Goal: Information Seeking & Learning: Learn about a topic

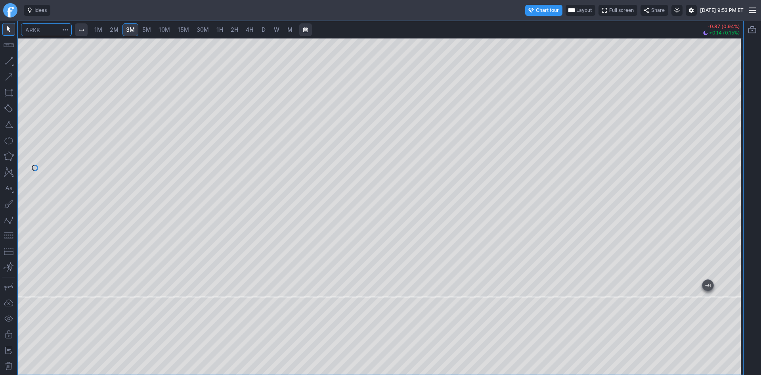
click at [47, 32] on input "Search" at bounding box center [46, 29] width 51 height 13
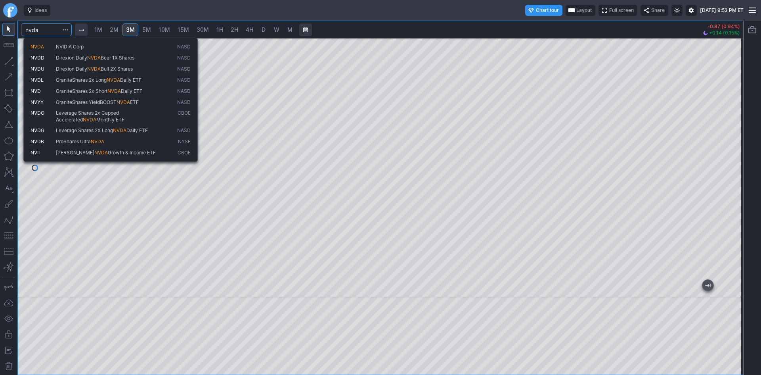
type input "nvda"
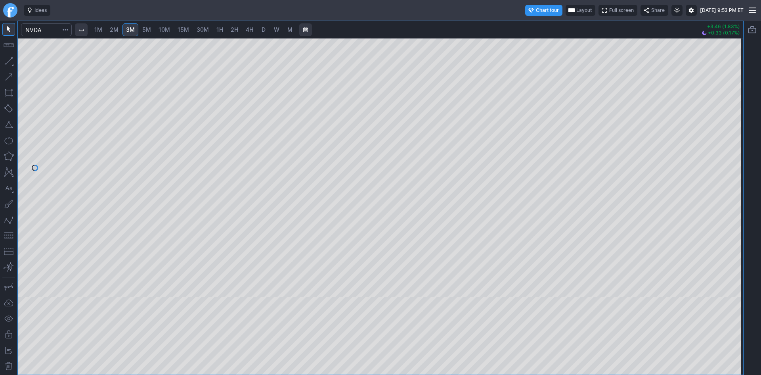
click at [166, 28] on span "10M" at bounding box center [164, 29] width 11 height 7
click at [135, 28] on span "3M" at bounding box center [130, 29] width 9 height 7
click at [266, 33] on span "D" at bounding box center [264, 29] width 4 height 7
click at [726, 195] on div at bounding box center [381, 167] width 726 height 259
drag, startPoint x: 736, startPoint y: 154, endPoint x: 728, endPoint y: 111, distance: 43.9
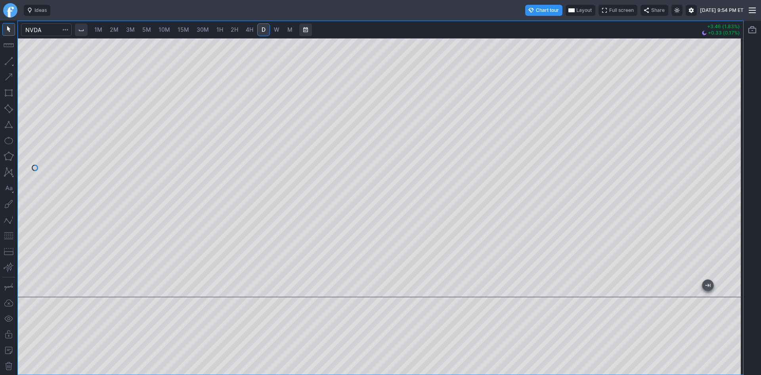
click at [728, 111] on div at bounding box center [735, 165] width 17 height 239
click at [50, 32] on input "Search" at bounding box center [46, 29] width 51 height 13
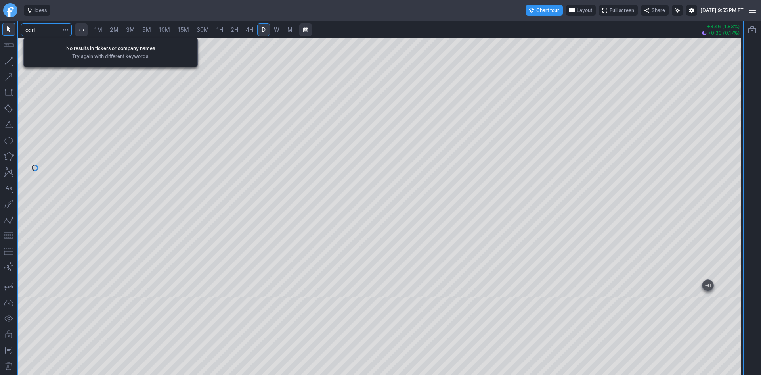
type input "ocrl"
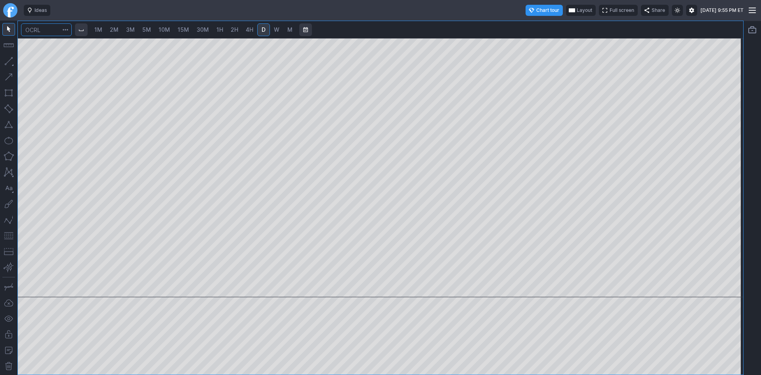
click at [46, 27] on input "Search" at bounding box center [46, 29] width 51 height 13
click at [50, 33] on input "Search" at bounding box center [46, 29] width 51 height 13
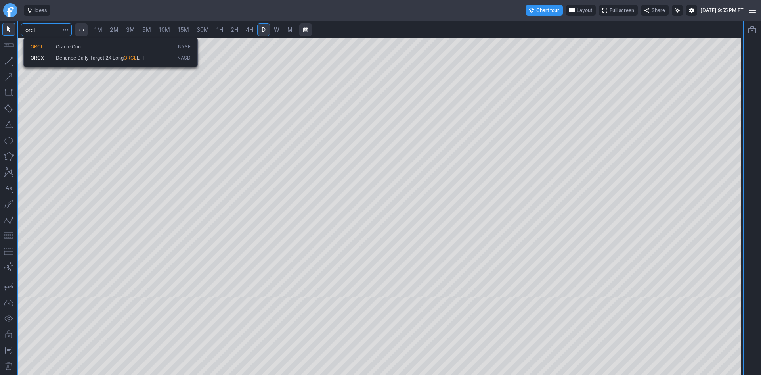
type input "orcl"
click at [40, 46] on span "ORCL" at bounding box center [37, 47] width 13 height 6
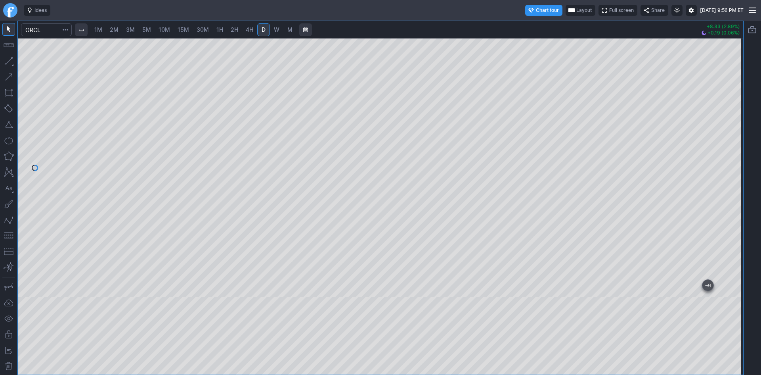
click at [204, 33] on span "30M" at bounding box center [203, 30] width 12 height 8
drag, startPoint x: 736, startPoint y: 125, endPoint x: 732, endPoint y: 153, distance: 28.0
click at [732, 153] on div at bounding box center [735, 165] width 17 height 239
drag, startPoint x: 730, startPoint y: 138, endPoint x: 736, endPoint y: 152, distance: 15.5
click at [736, 152] on div at bounding box center [735, 165] width 17 height 239
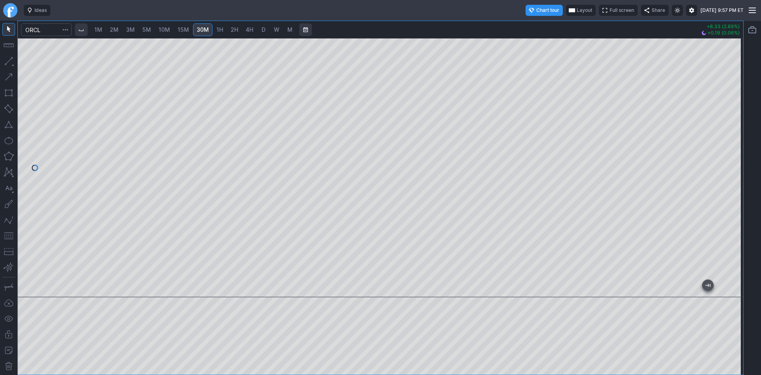
click at [220, 27] on span "1H" at bounding box center [220, 29] width 7 height 7
click at [253, 30] on span "4H" at bounding box center [250, 29] width 8 height 7
click at [165, 28] on span "10M" at bounding box center [164, 29] width 11 height 7
click at [130, 30] on span "3M" at bounding box center [130, 29] width 9 height 7
click at [149, 30] on span "5M" at bounding box center [146, 29] width 9 height 7
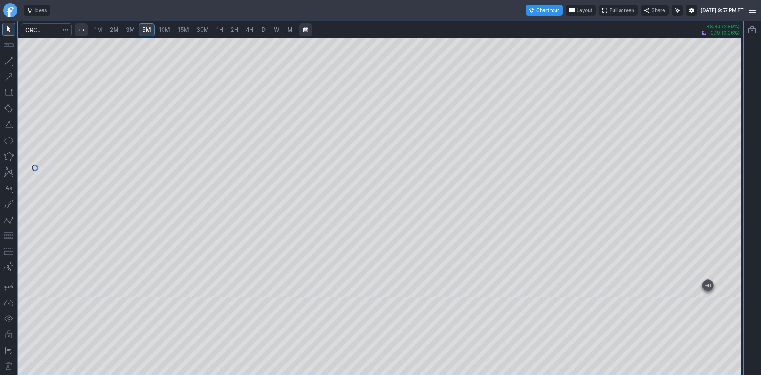
click at [675, 8] on span at bounding box center [677, 10] width 5 height 6
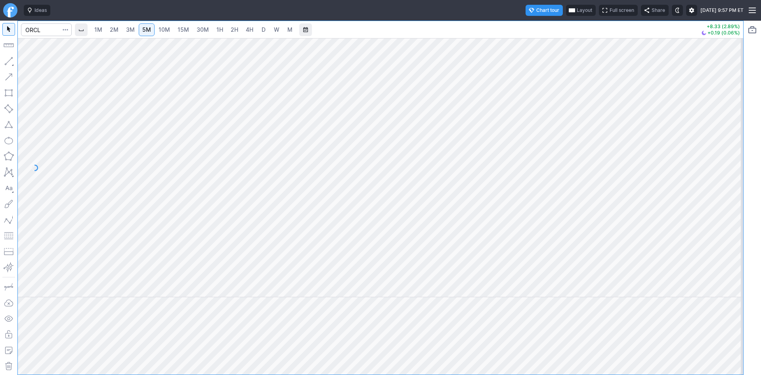
click at [675, 8] on span at bounding box center [677, 10] width 5 height 6
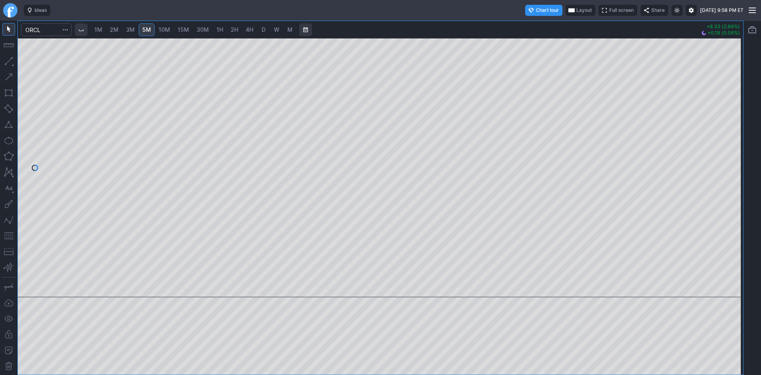
click at [689, 10] on span at bounding box center [691, 10] width 5 height 6
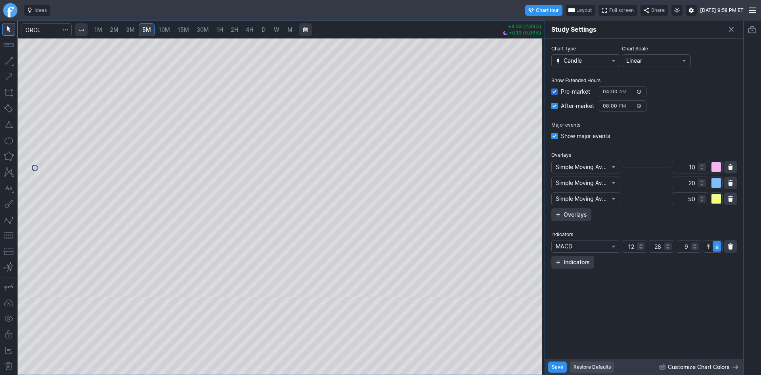
click at [554, 89] on input "Pre-market" at bounding box center [555, 91] width 6 height 6
checkbox input "false"
click at [553, 105] on input "After-market" at bounding box center [555, 106] width 6 height 6
checkbox input "false"
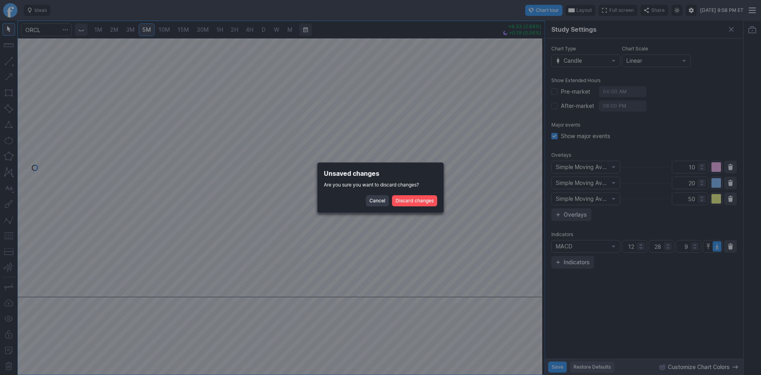
drag, startPoint x: 496, startPoint y: 104, endPoint x: 433, endPoint y: 97, distance: 63.0
click at [433, 374] on div "Dismiss popup Study Settings Chart Type Candle Chart Scale Linear Show Extended…" at bounding box center [380, 375] width 761 height 0
click at [378, 199] on span "Cancel" at bounding box center [378, 201] width 16 height 8
drag, startPoint x: 469, startPoint y: 193, endPoint x: 355, endPoint y: 181, distance: 114.4
click at [355, 374] on div "Dismiss popup Study Settings Chart Type Candle Chart Scale Linear Show Extended…" at bounding box center [380, 375] width 761 height 0
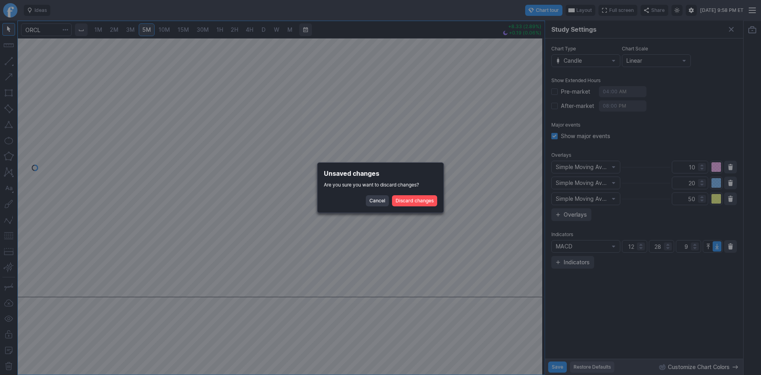
click at [408, 199] on span "Discard changes" at bounding box center [415, 201] width 38 height 8
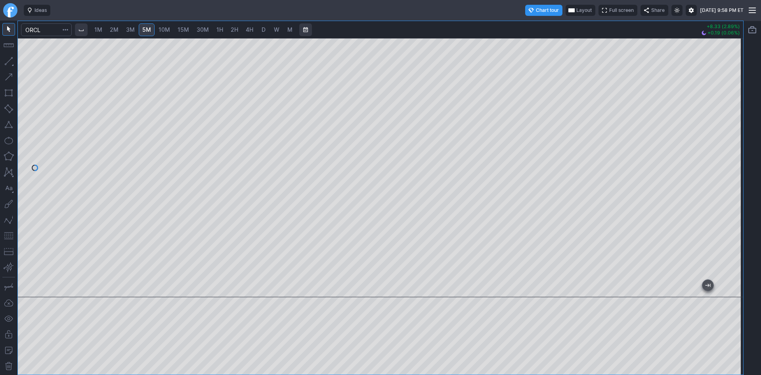
click at [203, 26] on span "30M" at bounding box center [203, 29] width 12 height 7
click at [689, 10] on span at bounding box center [691, 10] width 5 height 6
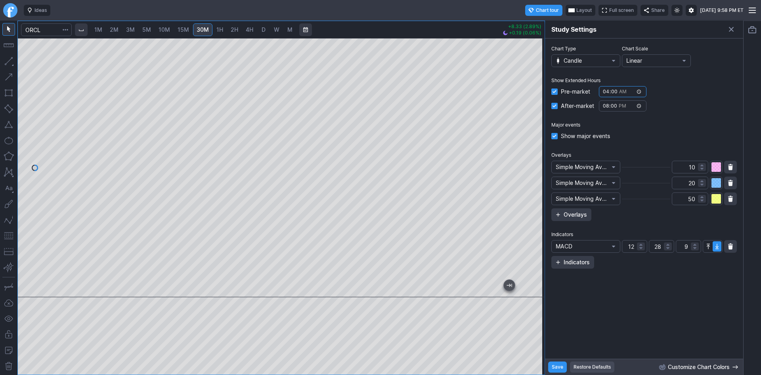
click at [620, 91] on input "04:00" at bounding box center [623, 91] width 48 height 11
click at [642, 91] on input "04:00" at bounding box center [623, 91] width 48 height 11
click at [706, 105] on div "After-market 20:00" at bounding box center [645, 105] width 186 height 11
click at [604, 91] on input "04:00" at bounding box center [623, 91] width 48 height 11
click at [608, 92] on input "02:00" at bounding box center [623, 91] width 48 height 11
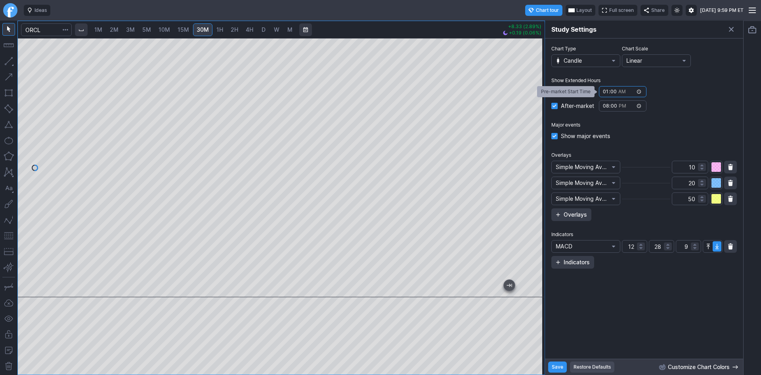
click at [605, 90] on input "01:00" at bounding box center [623, 91] width 48 height 11
click at [606, 88] on input "01:00" at bounding box center [623, 91] width 48 height 11
click at [605, 90] on input "01:00" at bounding box center [623, 91] width 48 height 11
click at [642, 90] on input "01:00" at bounding box center [623, 91] width 48 height 11
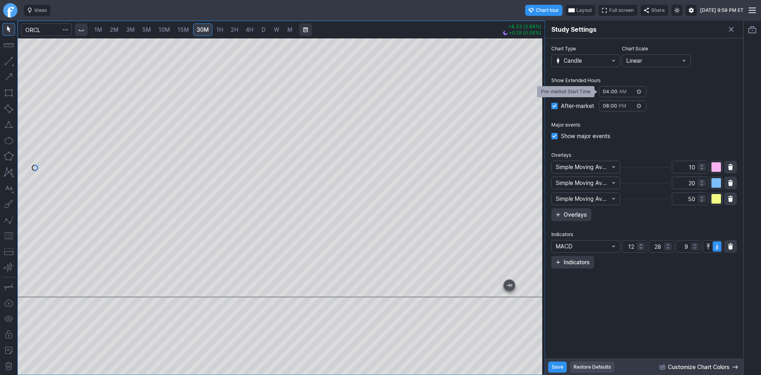
type input "04:00"
click at [692, 87] on div "Pre-market 04:00" at bounding box center [645, 91] width 186 height 11
click at [639, 106] on input "20:00" at bounding box center [623, 105] width 48 height 11
click at [709, 83] on span "Show Extended Hours" at bounding box center [645, 81] width 186 height 8
click at [558, 364] on span "Save" at bounding box center [557, 367] width 11 height 8
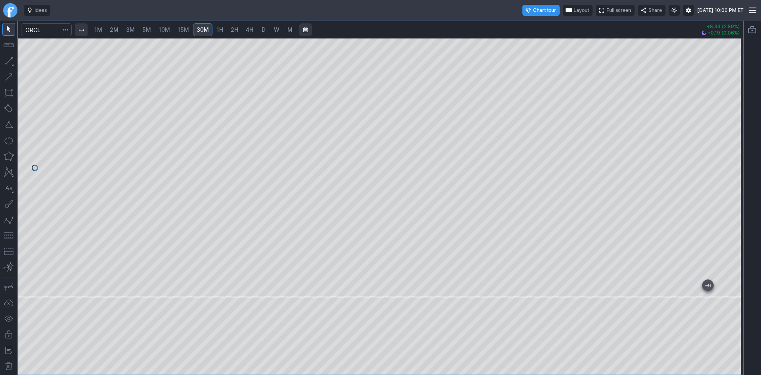
click at [161, 28] on span "10M" at bounding box center [164, 29] width 11 height 7
click at [201, 28] on span "30M" at bounding box center [203, 29] width 12 height 7
drag, startPoint x: 728, startPoint y: 144, endPoint x: 732, endPoint y: 111, distance: 33.1
click at [732, 111] on div at bounding box center [735, 165] width 17 height 239
drag, startPoint x: 738, startPoint y: 157, endPoint x: 736, endPoint y: 94, distance: 62.7
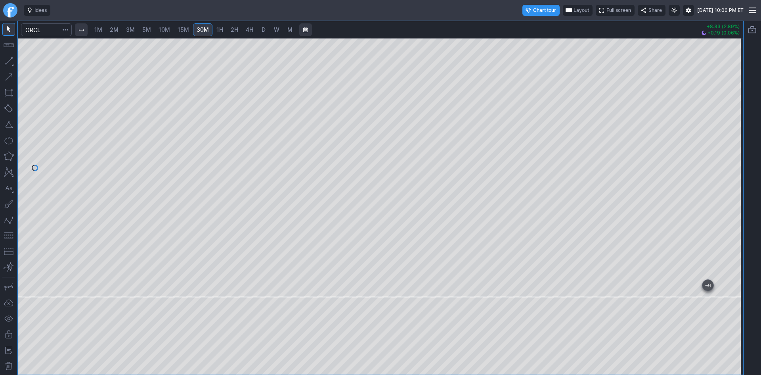
click at [736, 94] on div at bounding box center [735, 165] width 17 height 239
click at [726, 162] on div at bounding box center [381, 167] width 726 height 259
click at [263, 29] on span "D" at bounding box center [264, 29] width 4 height 7
click at [49, 27] on input "Search" at bounding box center [46, 29] width 51 height 13
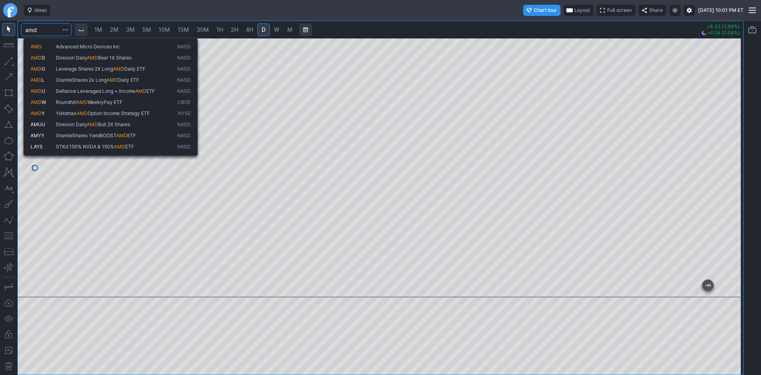
type input "amd"
click at [40, 49] on span "AMD" at bounding box center [36, 47] width 11 height 6
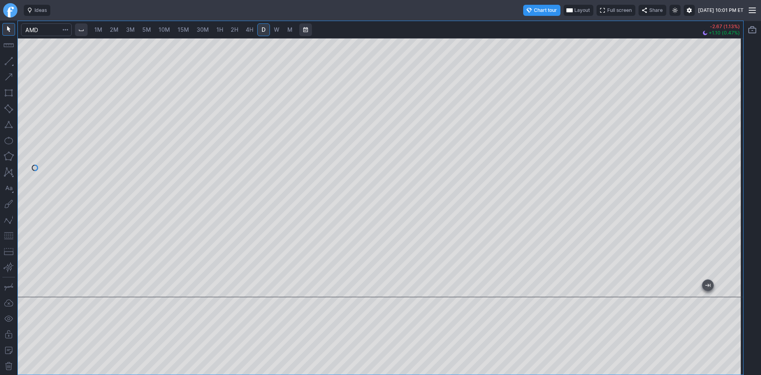
drag, startPoint x: 739, startPoint y: 75, endPoint x: 730, endPoint y: 136, distance: 61.7
click at [730, 136] on div at bounding box center [735, 165] width 17 height 239
click at [203, 29] on span "30M" at bounding box center [203, 29] width 12 height 7
click at [266, 31] on span "D" at bounding box center [264, 30] width 6 height 8
drag, startPoint x: 735, startPoint y: 95, endPoint x: 740, endPoint y: 129, distance: 34.0
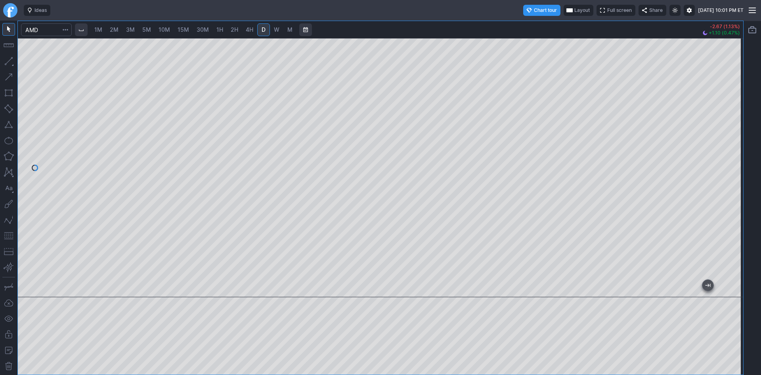
click at [740, 129] on div at bounding box center [735, 165] width 17 height 239
click at [45, 31] on input "Search" at bounding box center [46, 29] width 51 height 13
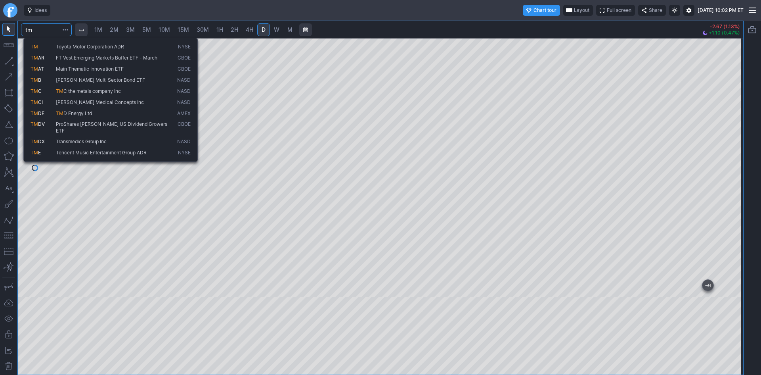
type input "t"
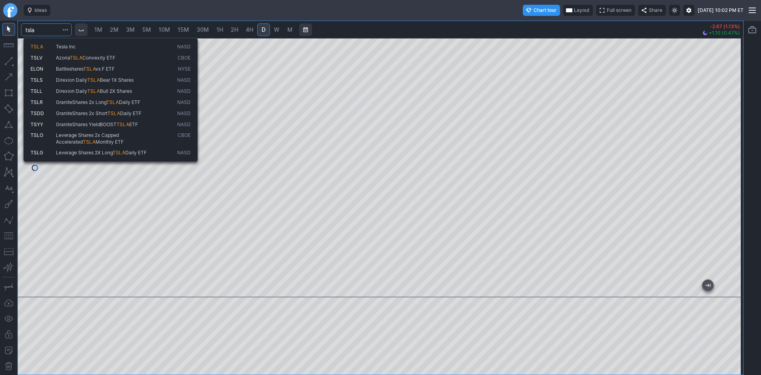
type input "tsla"
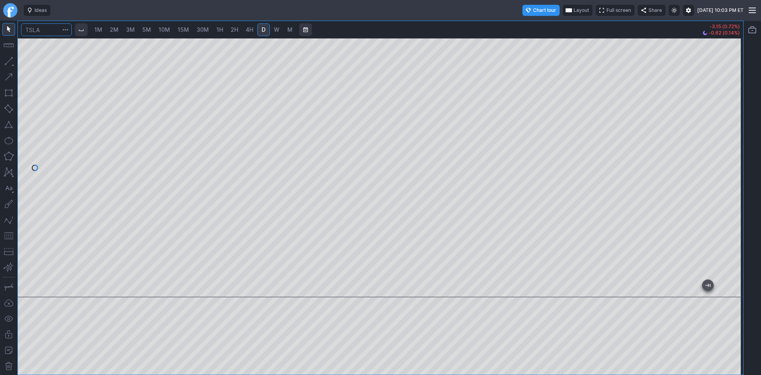
click at [44, 33] on input "Search" at bounding box center [46, 29] width 51 height 13
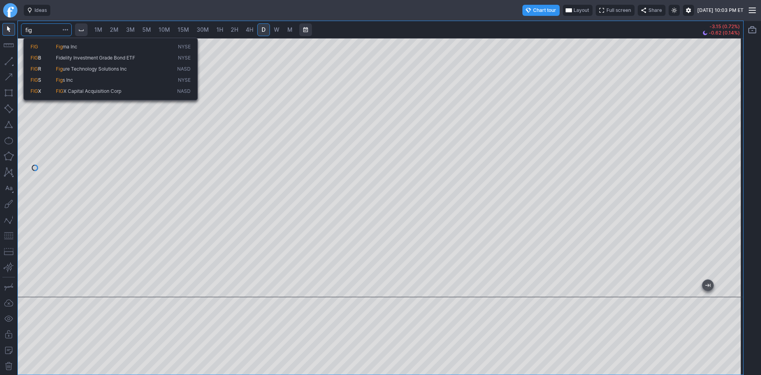
type input "fig"
click at [39, 46] on span "FIG" at bounding box center [43, 47] width 25 height 7
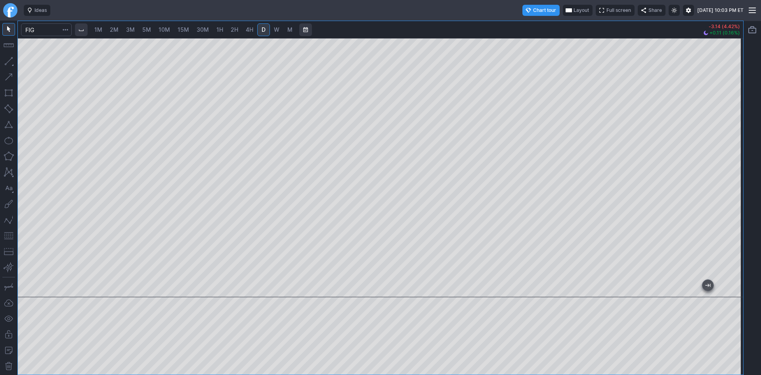
drag, startPoint x: 733, startPoint y: 129, endPoint x: 728, endPoint y: 148, distance: 19.7
click at [728, 148] on div at bounding box center [735, 165] width 17 height 239
click at [102, 27] on span "1M" at bounding box center [98, 29] width 8 height 7
click at [119, 30] on span "2M" at bounding box center [114, 29] width 9 height 7
click at [146, 29] on span "5M" at bounding box center [146, 29] width 9 height 7
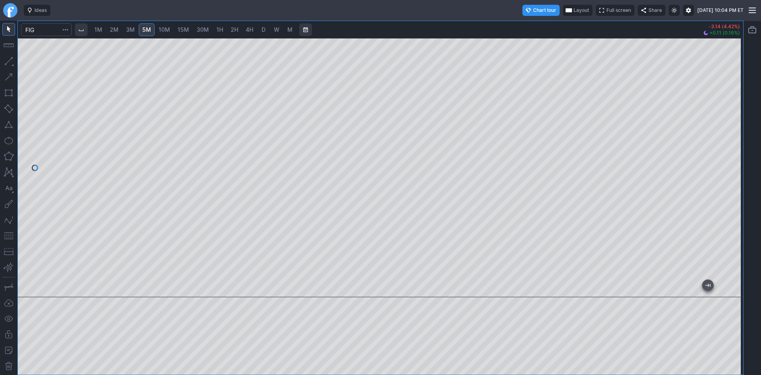
click at [233, 28] on span "2H" at bounding box center [235, 29] width 8 height 7
click at [201, 28] on span "30M" at bounding box center [203, 29] width 12 height 7
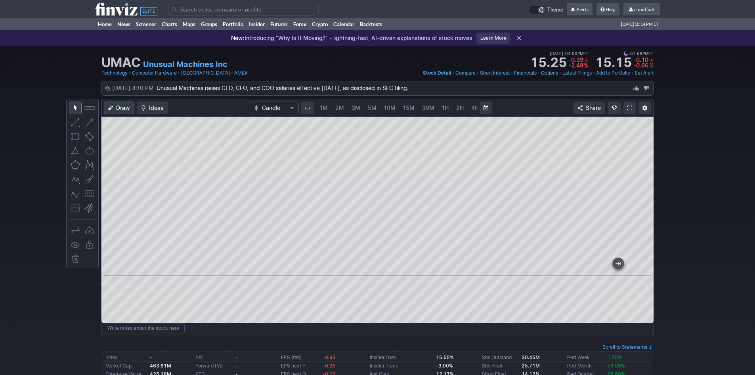
scroll to position [0, 43]
click at [188, 11] on input "Search" at bounding box center [243, 9] width 151 height 13
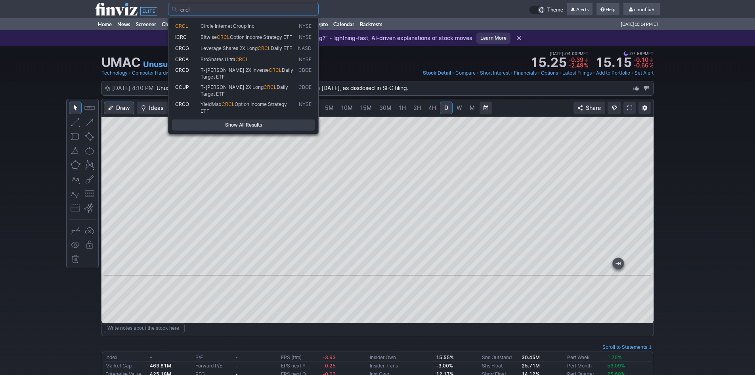
type input "crcl"
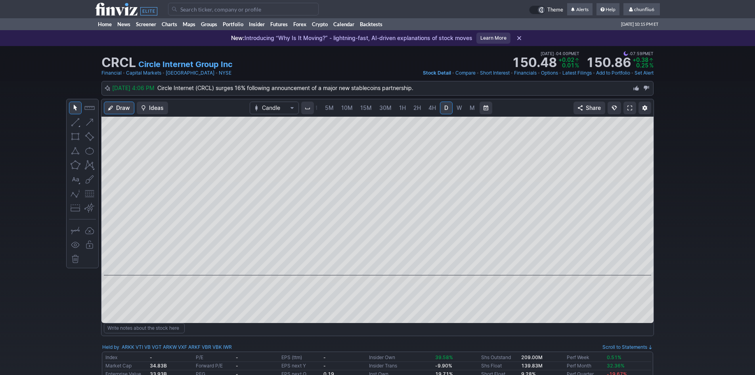
click at [325, 106] on span "5M" at bounding box center [329, 107] width 9 height 7
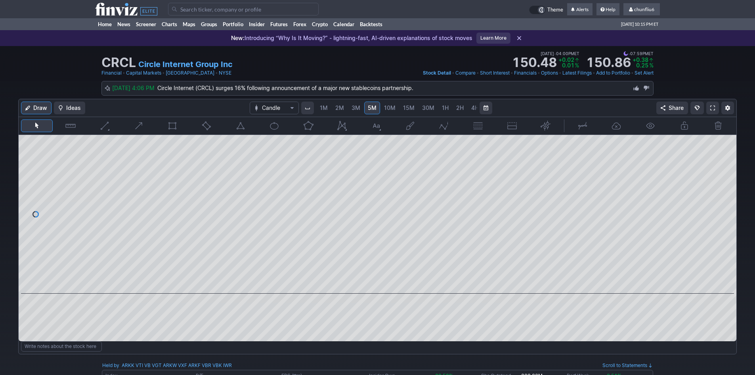
click at [325, 107] on span "1M" at bounding box center [324, 107] width 8 height 7
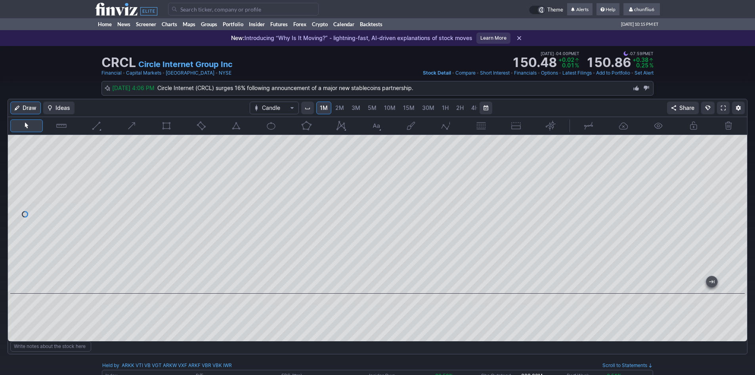
click at [192, 8] on input "Search" at bounding box center [243, 9] width 151 height 13
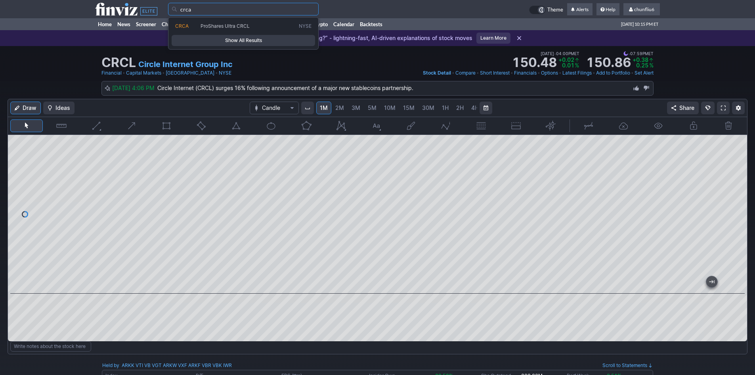
type input "crca"
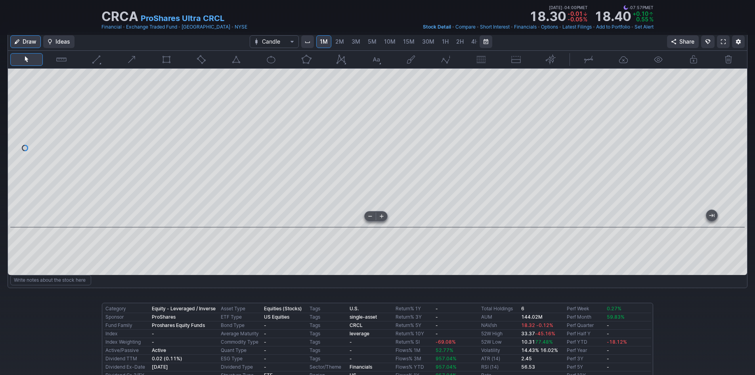
scroll to position [40, 0]
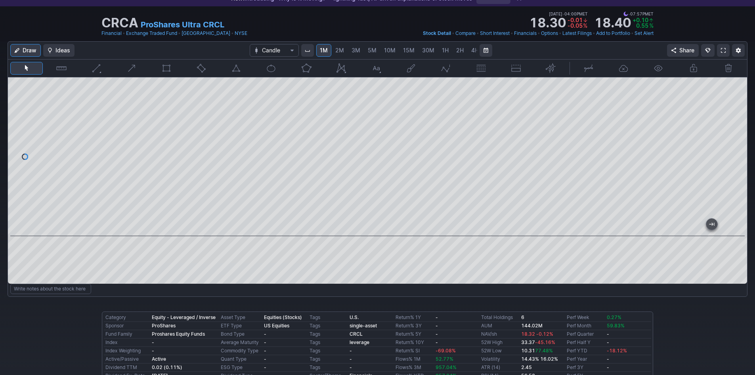
click at [357, 197] on div at bounding box center [378, 156] width 740 height 159
click at [723, 48] on span at bounding box center [723, 50] width 5 height 6
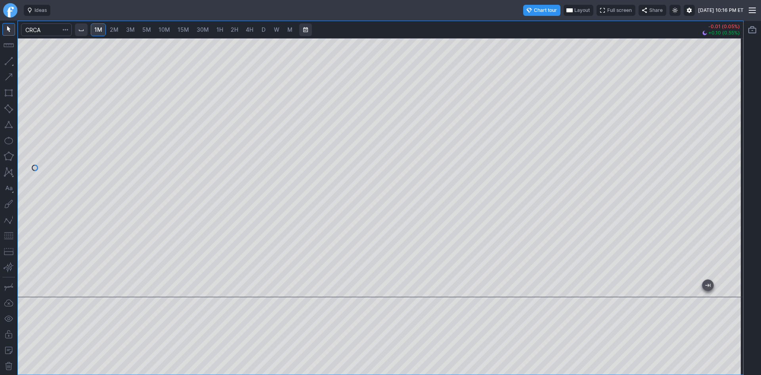
click at [755, 105] on div "1M 2M 3M 5M 10M 15M 30M 1H 2H 4H D W M -0.01 (0.05%) +0.10 (0.55%)" at bounding box center [380, 198] width 761 height 354
click at [756, 80] on div "1M 2M 3M 5M 10M 15M 30M 1H 2H 4H D W M -0.01 (0.05%) +0.10 (0.55%)" at bounding box center [380, 198] width 761 height 354
click at [575, 9] on span "Layout" at bounding box center [582, 10] width 15 height 8
click at [547, 25] on button "Layout" at bounding box center [543, 25] width 11 height 11
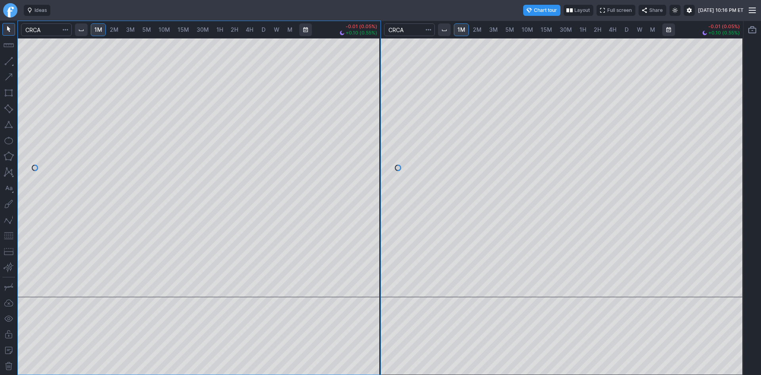
click at [531, 30] on span "10M" at bounding box center [527, 29] width 11 height 7
click at [730, 71] on div at bounding box center [562, 167] width 363 height 259
drag, startPoint x: 735, startPoint y: 73, endPoint x: 732, endPoint y: 102, distance: 29.1
click at [732, 102] on div at bounding box center [735, 165] width 17 height 239
click at [512, 28] on span "5M" at bounding box center [510, 29] width 9 height 7
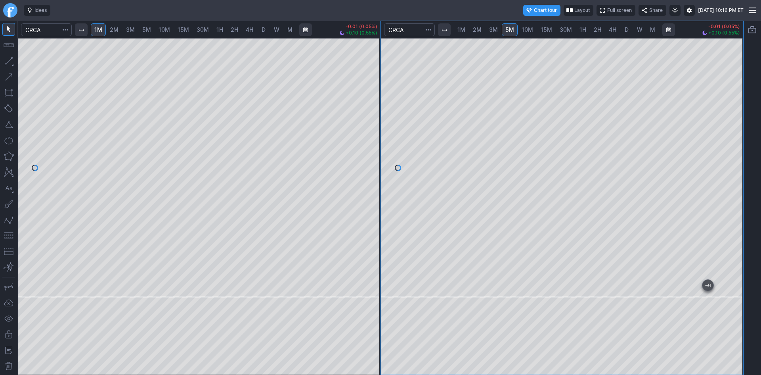
click at [761, 81] on div "1M 2M 3M 5M 10M 15M 30M 1H 2H 4H D W M -0.01 (0.05%) +0.10 (0.55%) 1M 2M 3M 5M …" at bounding box center [380, 198] width 761 height 354
click at [749, 77] on div "1M 2M 3M 5M 10M 15M 30M 1H 2H 4H D W M -0.01 (0.05%) +0.10 (0.55%) 1M 2M 3M 5M …" at bounding box center [380, 198] width 761 height 354
drag, startPoint x: 746, startPoint y: 68, endPoint x: 735, endPoint y: 134, distance: 66.7
click at [735, 134] on div "1M 2M 3M 5M 10M 15M 30M 1H 2H 4H D W M -0.01 (0.05%) +0.10 (0.55%) 1M 2M 3M 5M …" at bounding box center [380, 198] width 761 height 354
drag, startPoint x: 735, startPoint y: 85, endPoint x: 732, endPoint y: 143, distance: 58.4
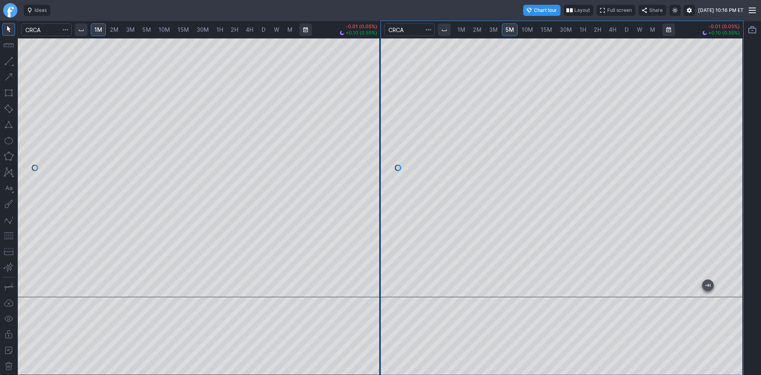
click at [732, 143] on div at bounding box center [735, 165] width 17 height 239
drag, startPoint x: 375, startPoint y: 149, endPoint x: 366, endPoint y: 224, distance: 75.1
click at [366, 224] on div at bounding box center [372, 165] width 17 height 239
drag, startPoint x: 367, startPoint y: 197, endPoint x: 369, endPoint y: 176, distance: 20.7
click at [369, 176] on div at bounding box center [372, 165] width 17 height 239
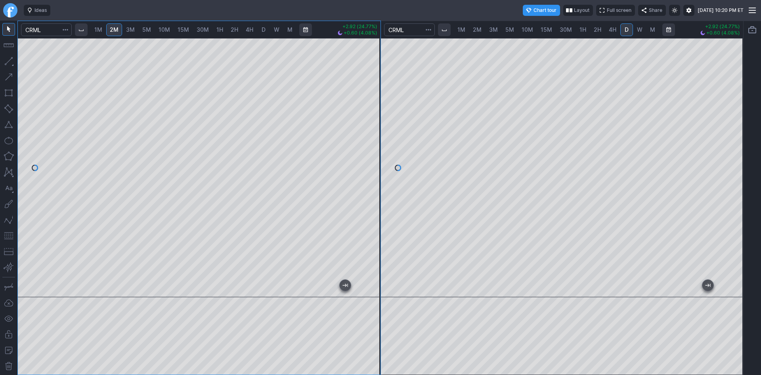
click at [399, 193] on div "1M 2M 3M 5M 10M 15M 30M 1H 2H 4H D W M +2.92 (24.77%) +0.60 (4.08%) 1M 2M 3M 5M…" at bounding box center [380, 198] width 726 height 354
